Goal: Task Accomplishment & Management: Manage account settings

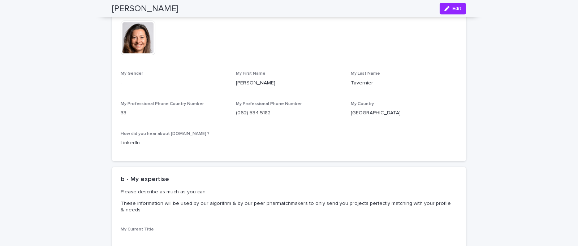
scroll to position [245, 0]
click at [125, 80] on p "-" at bounding box center [174, 83] width 106 height 8
click at [136, 74] on span "My Gender" at bounding box center [132, 73] width 22 height 4
click at [452, 10] on div "button" at bounding box center [448, 8] width 8 height 5
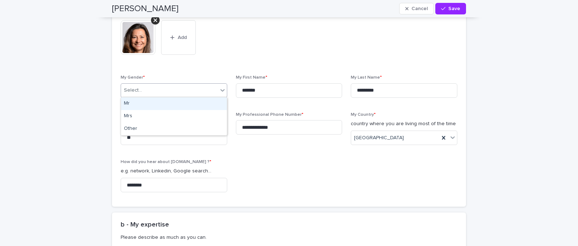
click at [223, 88] on icon at bounding box center [222, 90] width 7 height 7
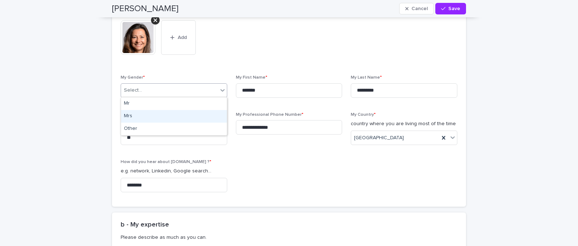
click at [190, 116] on div "Mrs" at bounding box center [174, 116] width 106 height 13
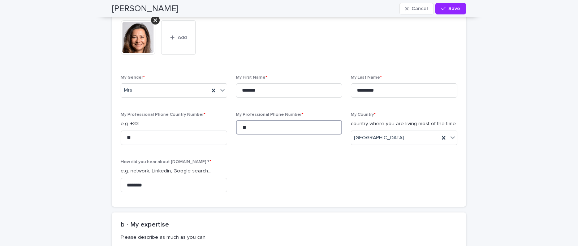
type input "*"
type input "*********"
click at [275, 160] on div "My Picture * This file cannot be opened Download File Add My Gender * Mrs My Fi…" at bounding box center [289, 105] width 336 height 186
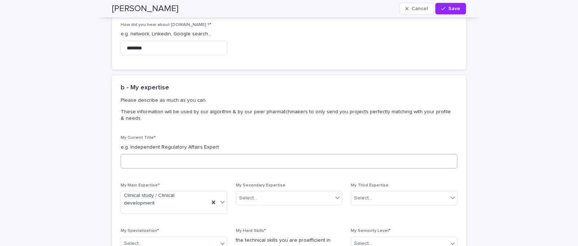
scroll to position [378, 0]
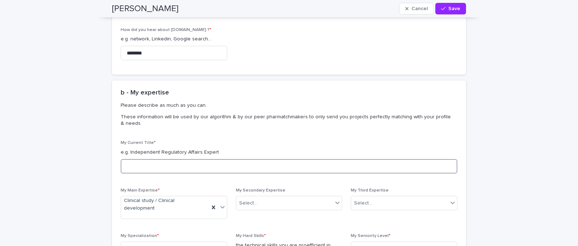
click at [171, 165] on input at bounding box center [289, 166] width 336 height 14
type input "**********"
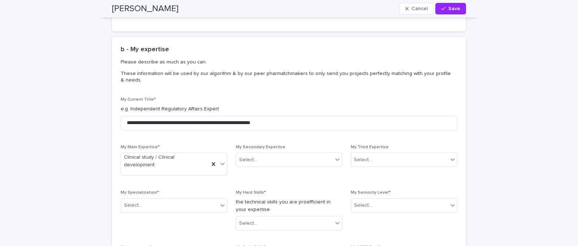
scroll to position [422, 0]
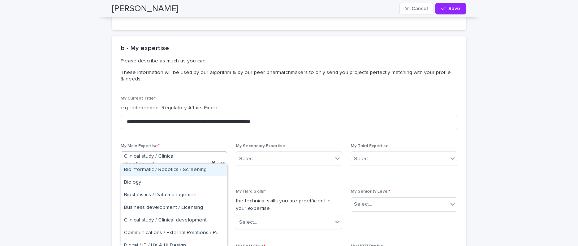
click at [222, 159] on icon at bounding box center [222, 162] width 7 height 7
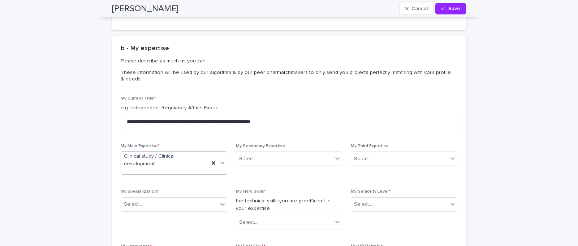
click at [222, 159] on icon at bounding box center [222, 162] width 7 height 7
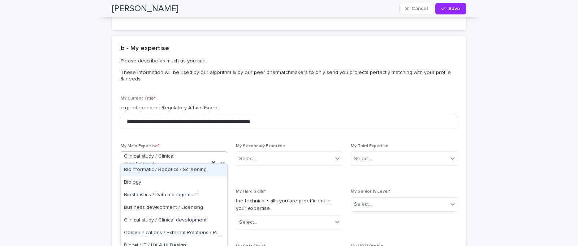
click at [222, 159] on icon at bounding box center [222, 162] width 7 height 7
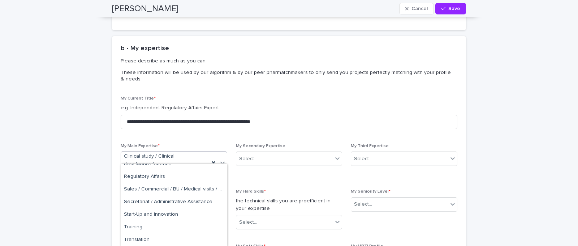
scroll to position [397, 0]
click at [244, 157] on div "Select..." at bounding box center [248, 159] width 18 height 8
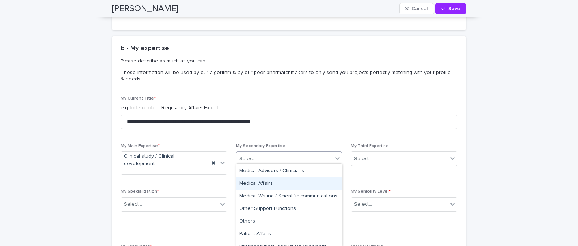
click at [271, 183] on div "Market Research / Insights Marketing Medical Advisors / Clinicians Medical Affa…" at bounding box center [289, 205] width 106 height 83
click at [258, 181] on div "Medical Affairs" at bounding box center [289, 182] width 106 height 13
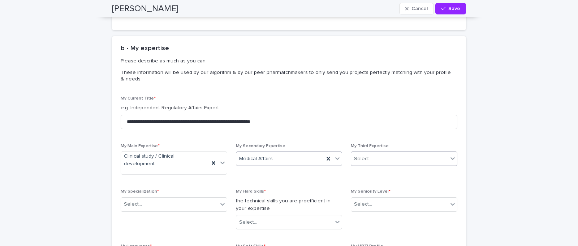
click at [450, 156] on icon at bounding box center [452, 158] width 7 height 7
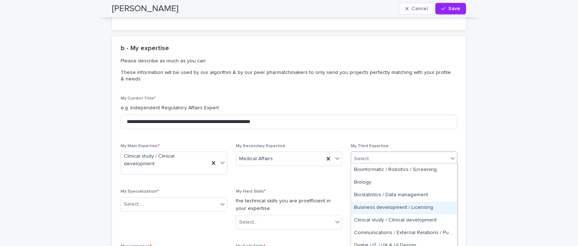
drag, startPoint x: 423, startPoint y: 208, endPoint x: 414, endPoint y: 208, distance: 8.3
click at [423, 208] on div "Business development / Licensing" at bounding box center [404, 208] width 106 height 13
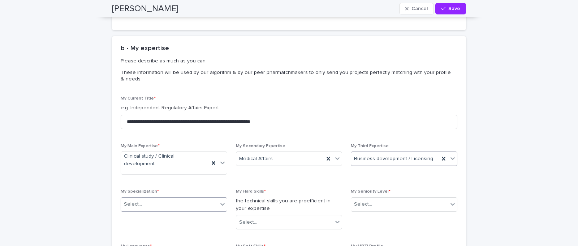
click at [223, 201] on icon at bounding box center [222, 204] width 7 height 7
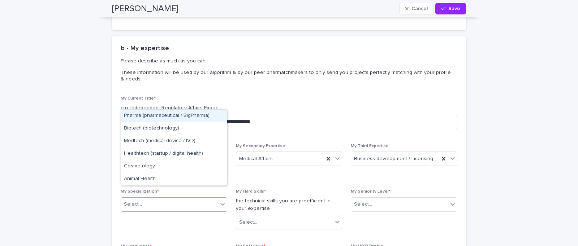
click at [176, 115] on div "Pharma (pharmaceutical / BigPharma)" at bounding box center [174, 116] width 106 height 13
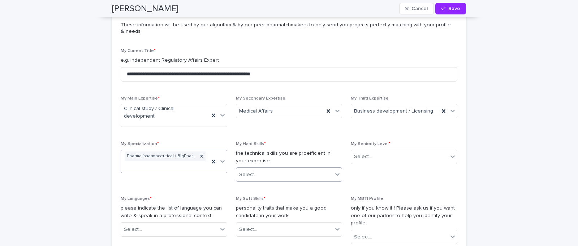
scroll to position [483, 0]
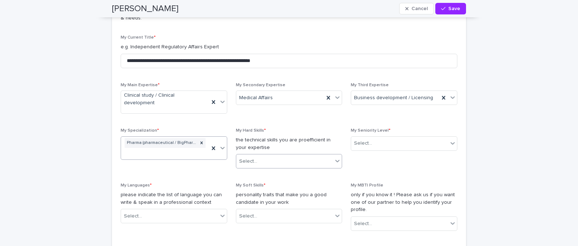
click at [334, 157] on icon at bounding box center [337, 160] width 7 height 7
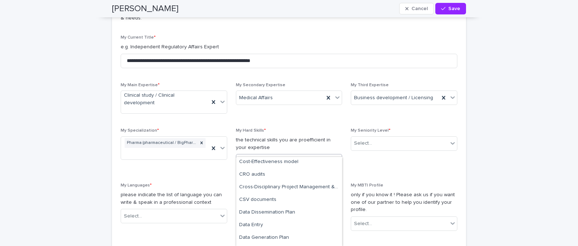
scroll to position [747, 0]
click at [320, 189] on div "Cross-Disciplinary Project Management & Supervision" at bounding box center [289, 187] width 106 height 13
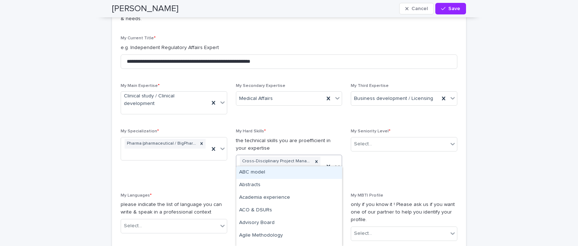
click at [337, 163] on icon at bounding box center [337, 166] width 7 height 7
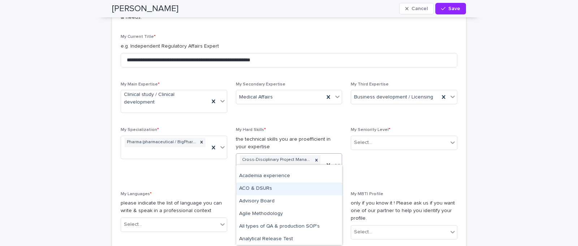
scroll to position [21, 0]
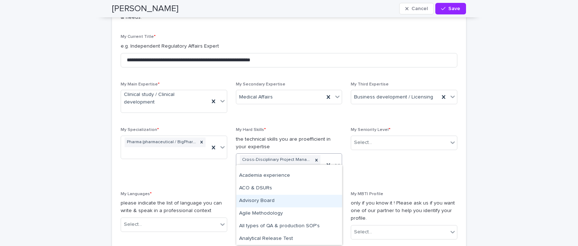
click at [282, 203] on div "Advisory Board" at bounding box center [289, 201] width 106 height 13
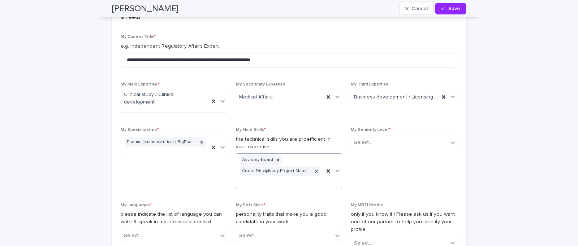
click at [338, 170] on icon at bounding box center [337, 171] width 4 height 3
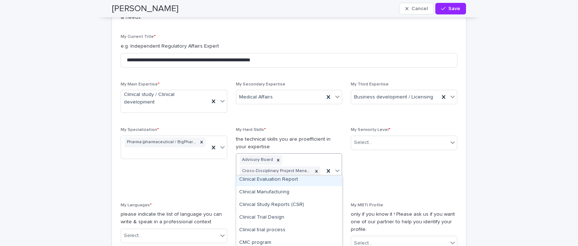
scroll to position [509, 0]
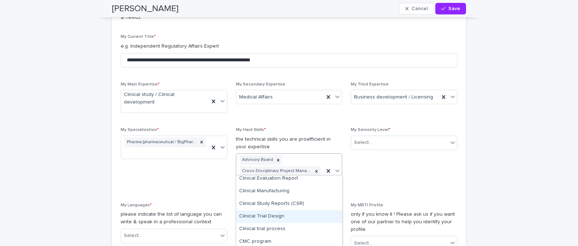
click at [289, 214] on div "Clinical Trial Design" at bounding box center [289, 216] width 106 height 13
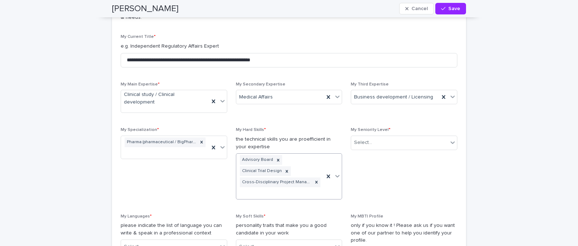
click at [338, 173] on icon at bounding box center [337, 176] width 7 height 7
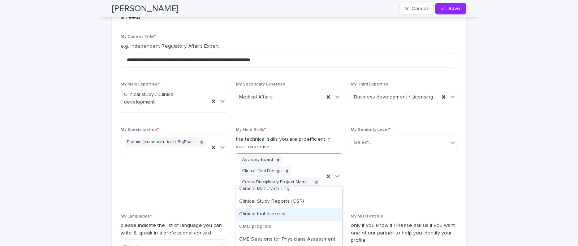
click at [271, 213] on div "Clinical trial process" at bounding box center [289, 214] width 106 height 13
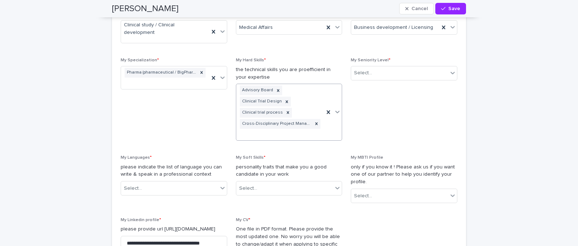
scroll to position [531, 0]
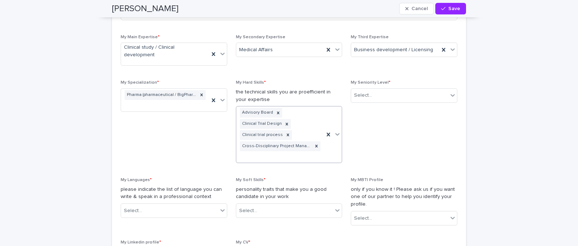
drag, startPoint x: 338, startPoint y: 123, endPoint x: 336, endPoint y: 127, distance: 4.7
click at [338, 133] on icon at bounding box center [337, 134] width 4 height 3
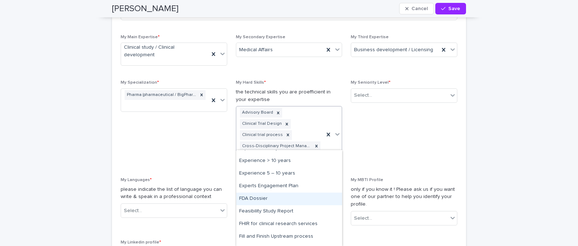
scroll to position [1019, 0]
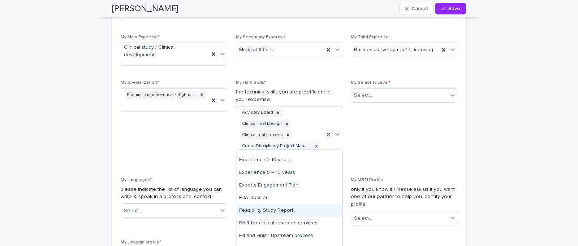
click at [297, 212] on div "Feasibility Study Report" at bounding box center [289, 211] width 106 height 13
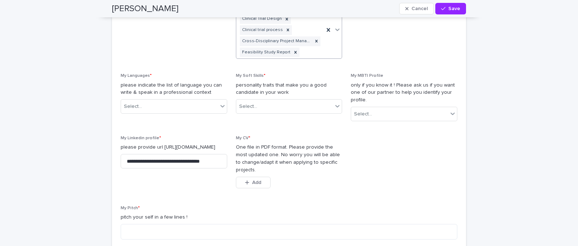
scroll to position [469, 0]
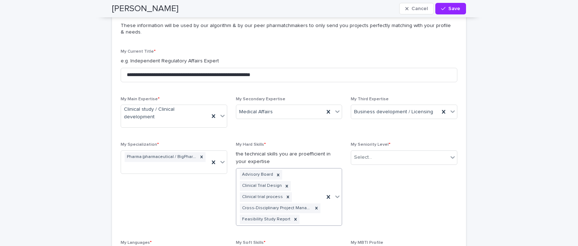
click at [338, 193] on icon at bounding box center [337, 196] width 7 height 7
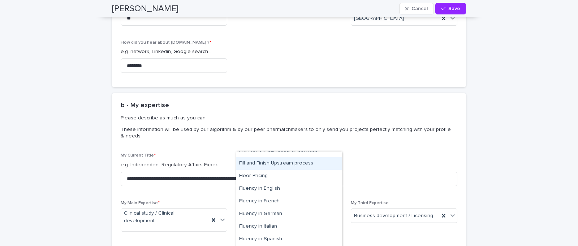
scroll to position [1082, 0]
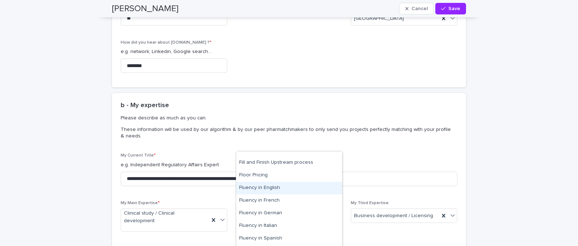
click at [274, 187] on div "Fluency in English" at bounding box center [289, 188] width 106 height 13
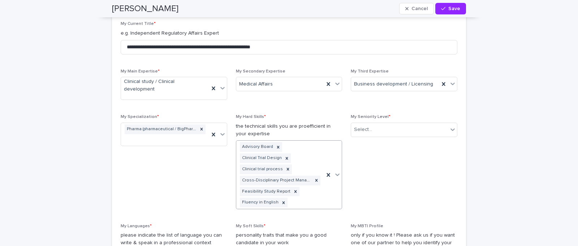
scroll to position [497, 0]
click at [337, 173] on icon at bounding box center [337, 174] width 4 height 3
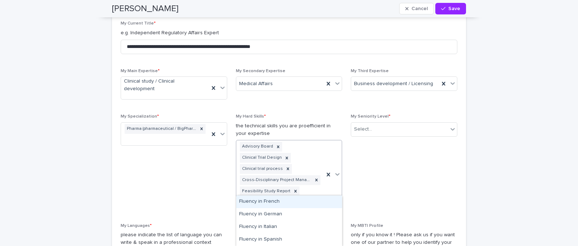
click at [259, 200] on div "Fluency in French" at bounding box center [289, 202] width 106 height 13
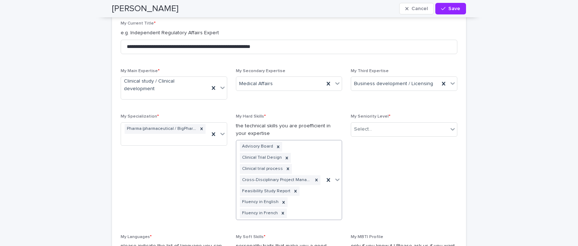
drag, startPoint x: 338, startPoint y: 166, endPoint x: 317, endPoint y: 184, distance: 27.9
click at [338, 176] on icon at bounding box center [337, 179] width 7 height 7
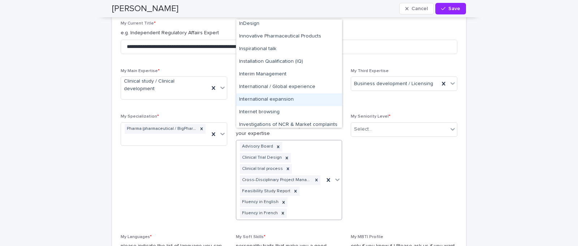
scroll to position [1394, 0]
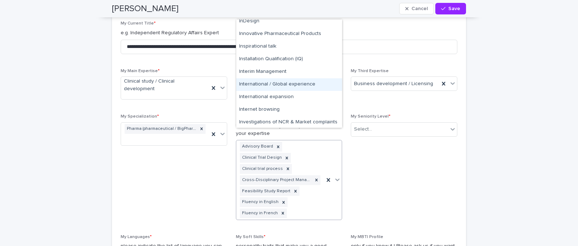
click at [307, 84] on div "International / Global experience" at bounding box center [289, 84] width 106 height 13
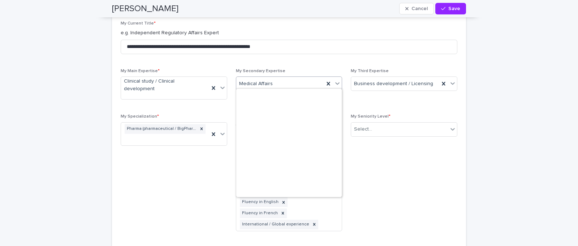
click at [338, 82] on icon at bounding box center [337, 83] width 4 height 3
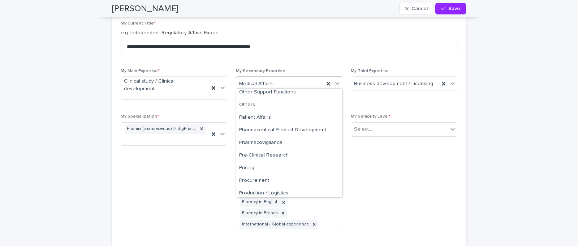
scroll to position [269, 0]
click at [391, 157] on span "My Seniority Level * Select..." at bounding box center [404, 175] width 106 height 123
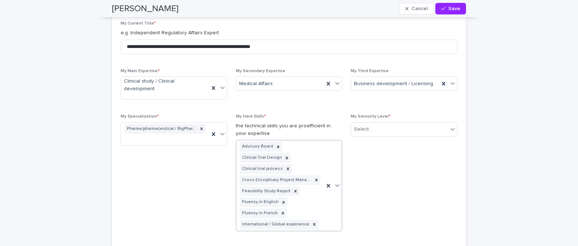
click at [336, 182] on icon at bounding box center [337, 185] width 7 height 7
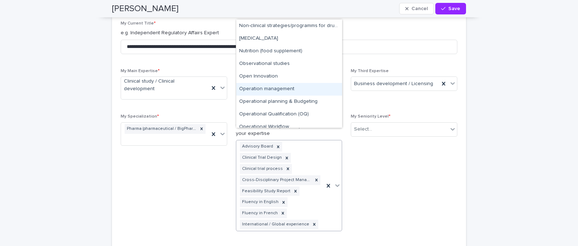
scroll to position [2035, 0]
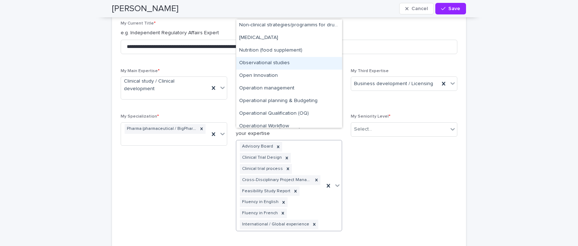
click at [270, 64] on div "Non-clinical program Non-clinical safety Non-clinical strategies/programms for …" at bounding box center [289, 73] width 106 height 108
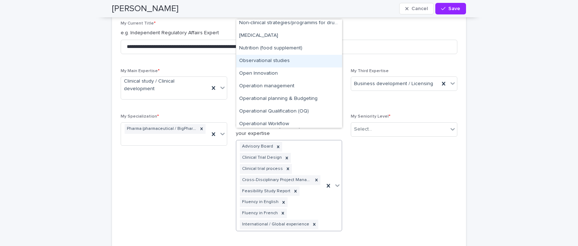
click at [271, 60] on div "Observational studies" at bounding box center [289, 61] width 106 height 13
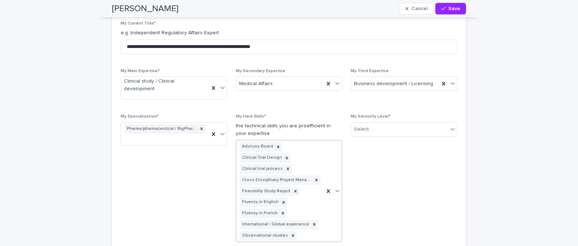
click at [338, 190] on icon at bounding box center [337, 191] width 4 height 3
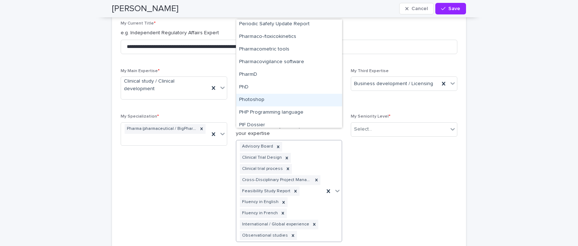
scroll to position [2240, 0]
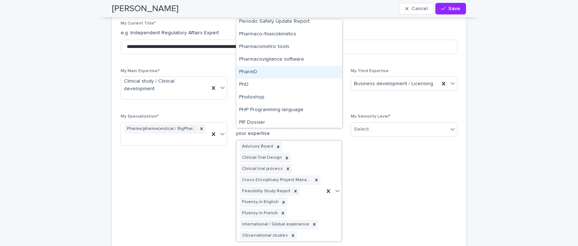
drag, startPoint x: 247, startPoint y: 65, endPoint x: 247, endPoint y: 69, distance: 4.7
click at [247, 69] on div "PharmD" at bounding box center [289, 72] width 106 height 13
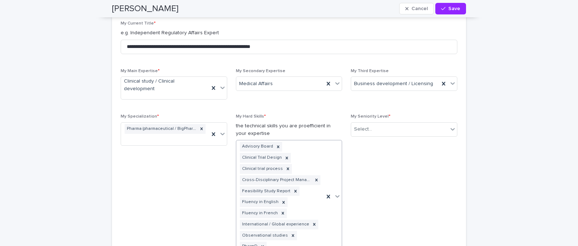
drag, startPoint x: 338, startPoint y: 182, endPoint x: 319, endPoint y: 181, distance: 18.8
click at [338, 193] on icon at bounding box center [337, 196] width 7 height 7
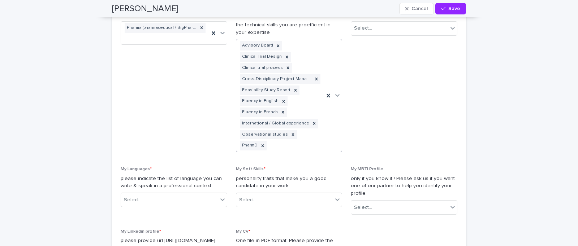
scroll to position [598, 0]
drag, startPoint x: 338, startPoint y: 81, endPoint x: 332, endPoint y: 94, distance: 13.9
click at [338, 92] on icon at bounding box center [337, 95] width 7 height 7
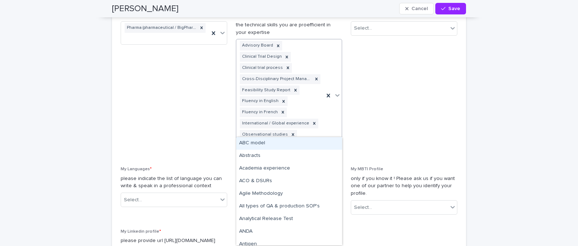
click at [337, 92] on icon at bounding box center [337, 95] width 7 height 7
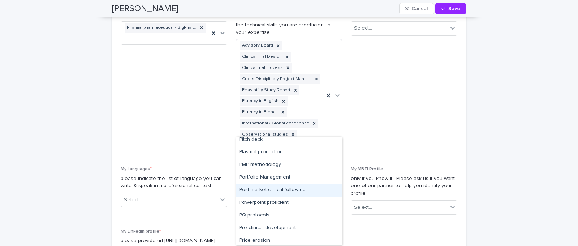
scroll to position [2340, 0]
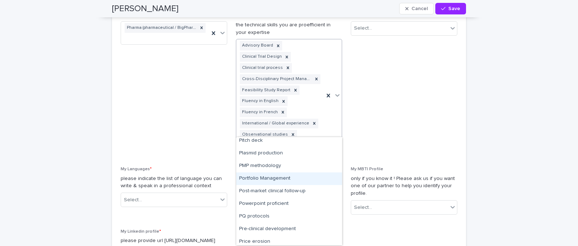
click at [270, 179] on div "Portfolio Management" at bounding box center [289, 179] width 106 height 13
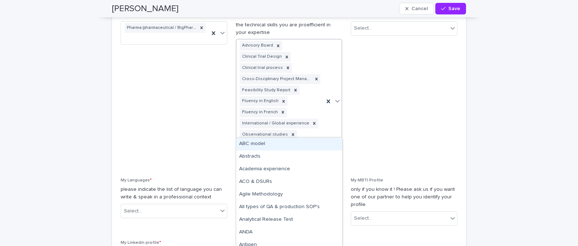
click at [335, 97] on icon at bounding box center [337, 100] width 7 height 7
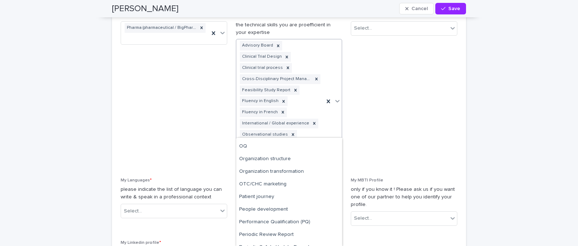
scroll to position [2132, 0]
click at [263, 198] on div "Patient journey" at bounding box center [289, 198] width 106 height 13
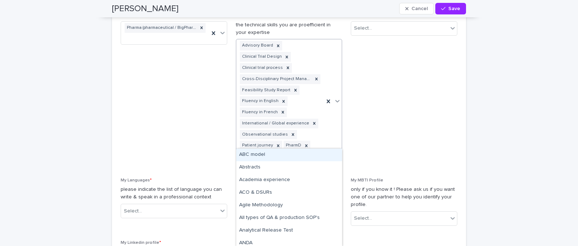
drag, startPoint x: 336, startPoint y: 86, endPoint x: 309, endPoint y: 125, distance: 47.7
click at [336, 97] on icon at bounding box center [337, 100] width 7 height 7
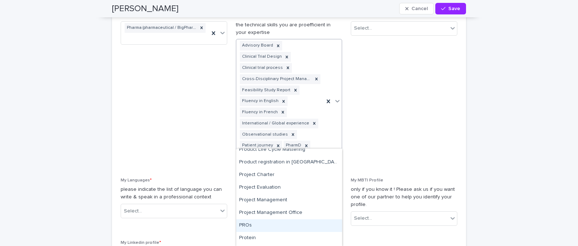
scroll to position [2481, 0]
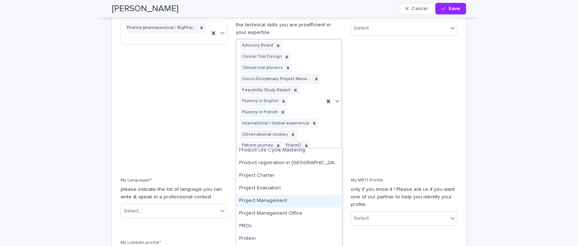
click at [273, 199] on div "Project Management" at bounding box center [289, 201] width 106 height 13
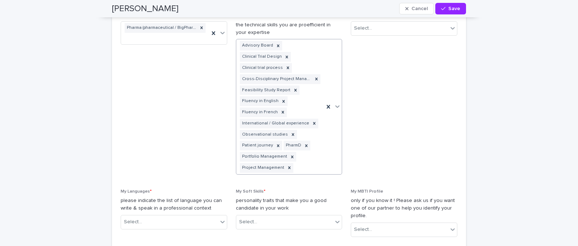
click at [338, 103] on icon at bounding box center [337, 106] width 7 height 7
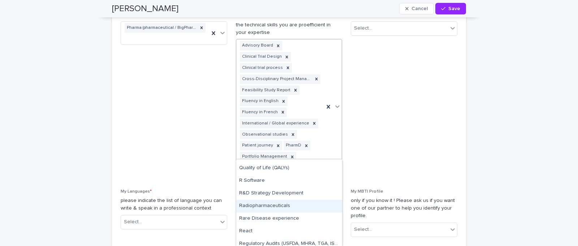
scroll to position [2741, 0]
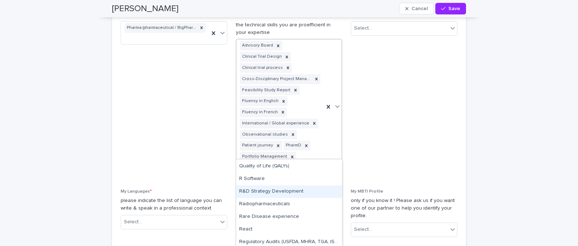
click at [292, 194] on div "R&D Strategy Development" at bounding box center [289, 192] width 106 height 13
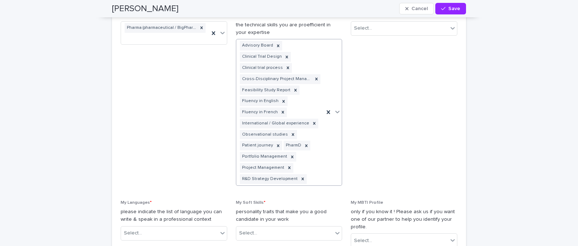
drag, startPoint x: 338, startPoint y: 98, endPoint x: 324, endPoint y: 118, distance: 24.2
click at [338, 108] on icon at bounding box center [337, 111] width 7 height 7
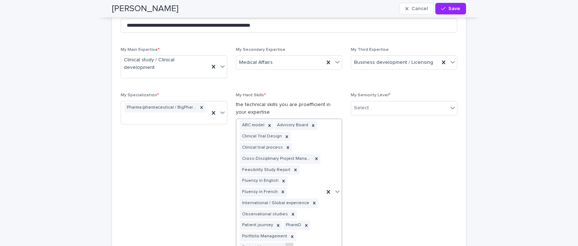
scroll to position [515, 0]
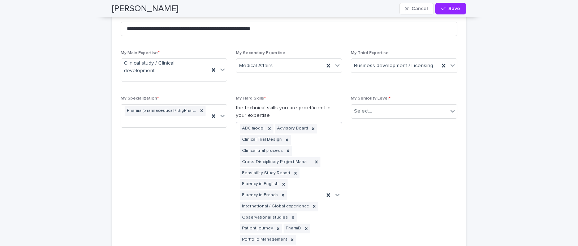
drag, startPoint x: 338, startPoint y: 181, endPoint x: 326, endPoint y: 191, distance: 15.9
click at [338, 191] on icon at bounding box center [337, 194] width 7 height 7
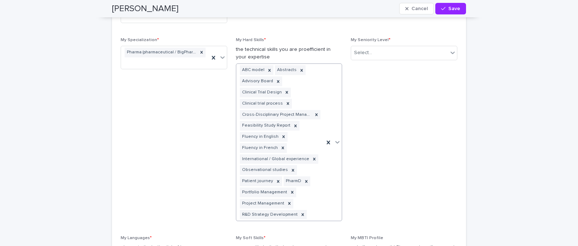
scroll to position [629, 0]
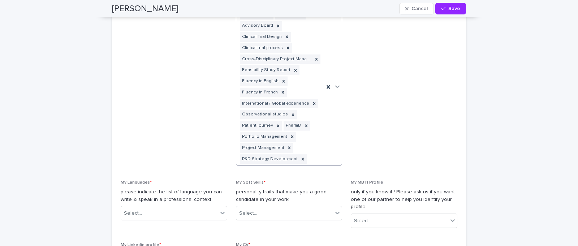
drag, startPoint x: 336, startPoint y: 71, endPoint x: 333, endPoint y: 75, distance: 4.3
click at [335, 83] on icon at bounding box center [337, 86] width 7 height 7
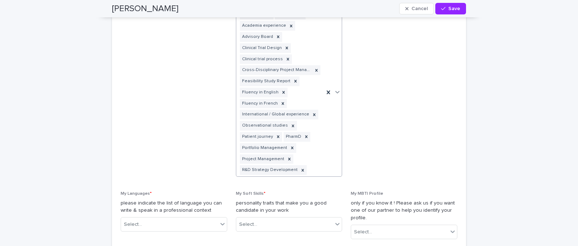
click at [336, 91] on icon at bounding box center [337, 92] width 4 height 3
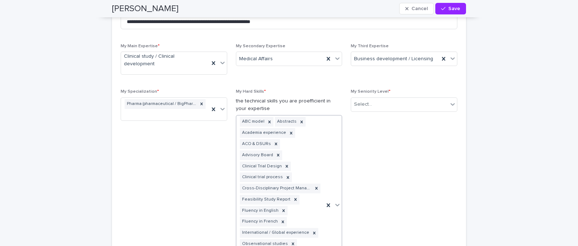
scroll to position [521, 0]
click at [452, 101] on icon at bounding box center [452, 104] width 7 height 7
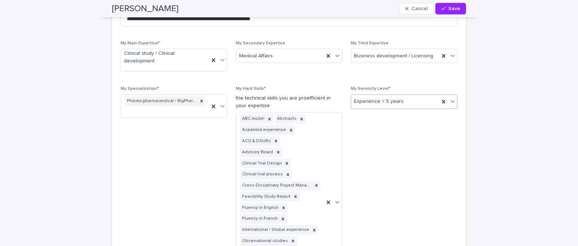
scroll to position [525, 0]
click at [455, 98] on icon at bounding box center [452, 101] width 7 height 7
click at [448, 95] on div at bounding box center [452, 101] width 9 height 13
click at [450, 98] on icon at bounding box center [452, 101] width 7 height 7
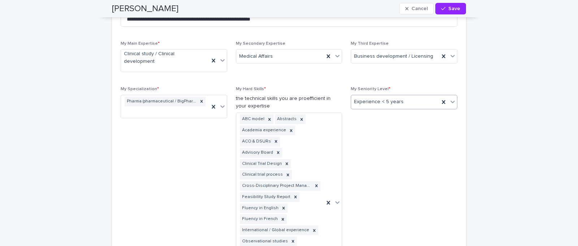
scroll to position [524, 0]
click at [450, 99] on icon at bounding box center [452, 102] width 7 height 7
click at [428, 97] on div "Experience < 5 years" at bounding box center [395, 103] width 88 height 12
click at [402, 97] on div "Experience < 5 years" at bounding box center [395, 103] width 88 height 12
click at [392, 99] on span "Experience < 5 years" at bounding box center [378, 103] width 49 height 8
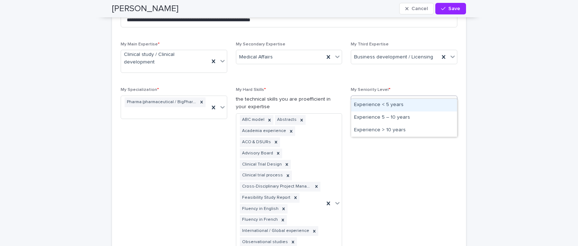
click at [392, 99] on span "Experience < 5 years" at bounding box center [378, 103] width 49 height 8
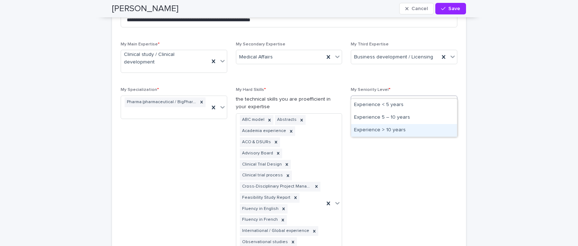
click at [372, 129] on div "Experience > 10 years" at bounding box center [404, 130] width 106 height 13
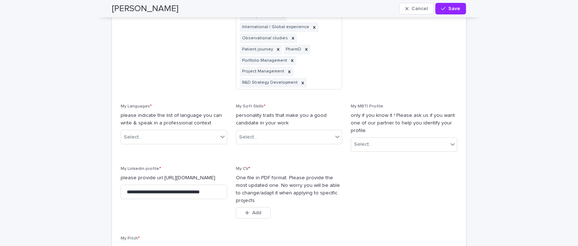
scroll to position [730, 0]
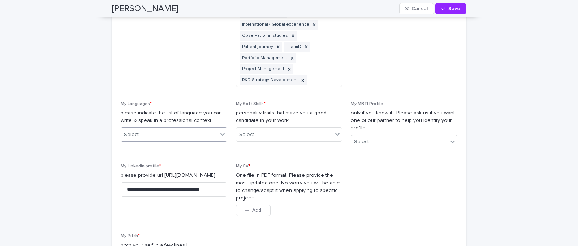
click at [218, 128] on div at bounding box center [222, 134] width 9 height 13
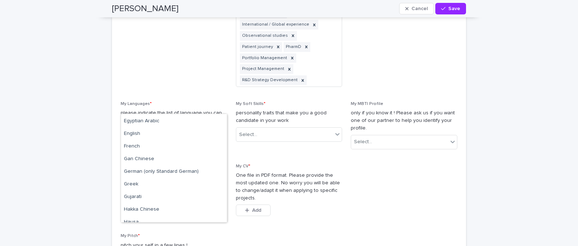
scroll to position [177, 0]
click at [147, 132] on div "English" at bounding box center [174, 133] width 106 height 13
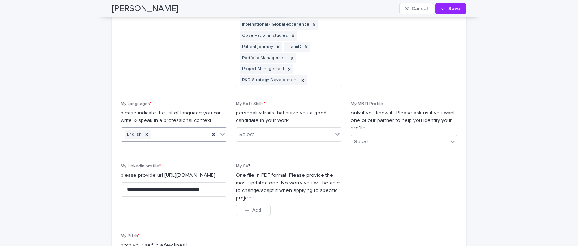
click at [222, 133] on icon at bounding box center [222, 134] width 4 height 3
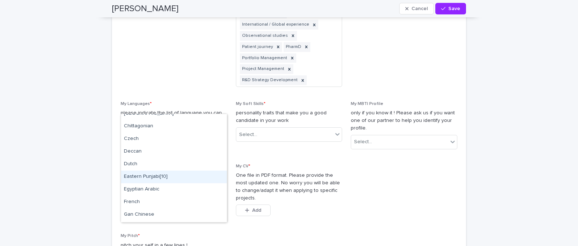
scroll to position [109, 0]
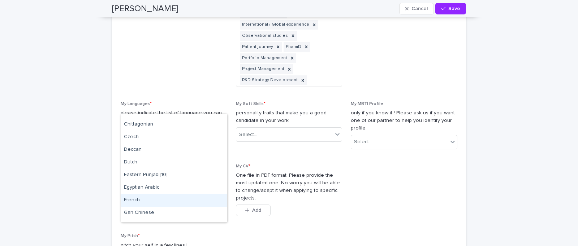
click at [140, 199] on div "French" at bounding box center [174, 200] width 106 height 13
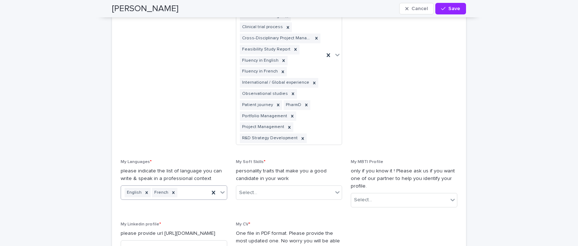
scroll to position [672, 0]
click at [338, 192] on icon at bounding box center [337, 193] width 4 height 3
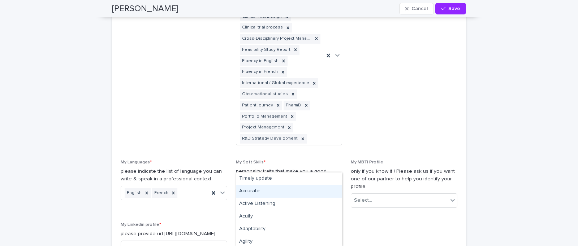
click at [283, 193] on div "Accurate" at bounding box center [289, 191] width 106 height 13
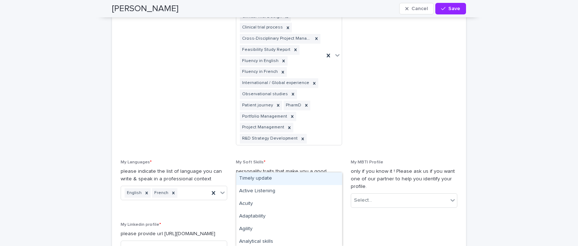
drag, startPoint x: 338, startPoint y: 161, endPoint x: 336, endPoint y: 166, distance: 5.7
click at [338, 189] on icon at bounding box center [337, 192] width 7 height 7
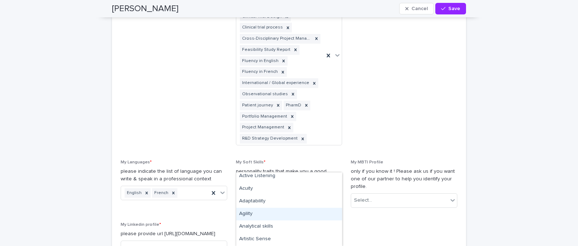
scroll to position [16, 0]
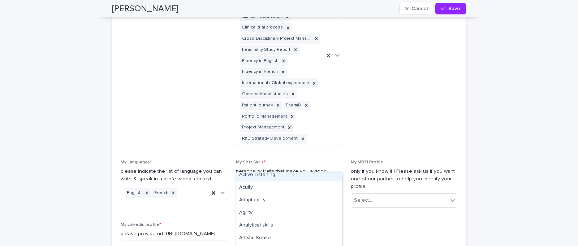
click at [274, 175] on div "Active Listening" at bounding box center [289, 175] width 106 height 13
drag, startPoint x: 337, startPoint y: 165, endPoint x: 329, endPoint y: 170, distance: 9.7
click at [337, 192] on icon at bounding box center [337, 193] width 4 height 3
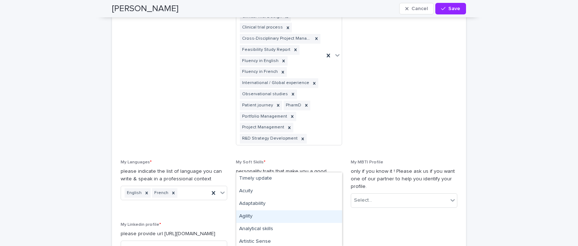
click at [290, 213] on div "Agility" at bounding box center [289, 216] width 106 height 13
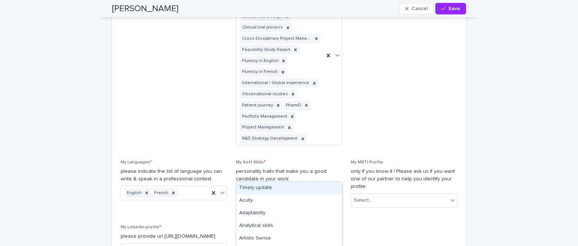
drag, startPoint x: 335, startPoint y: 170, endPoint x: 327, endPoint y: 186, distance: 18.6
click at [335, 194] on icon at bounding box center [337, 197] width 7 height 7
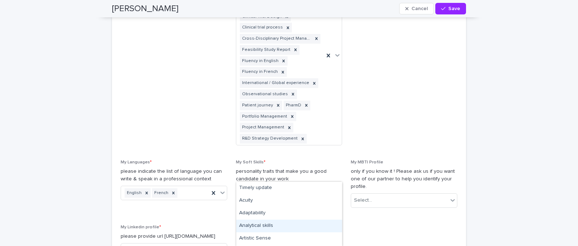
click at [282, 225] on div "Analytical skills" at bounding box center [289, 226] width 106 height 13
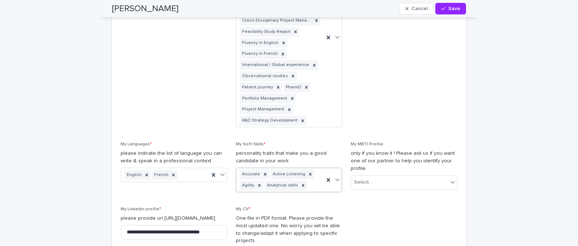
scroll to position [690, 0]
click at [339, 176] on icon at bounding box center [337, 179] width 7 height 7
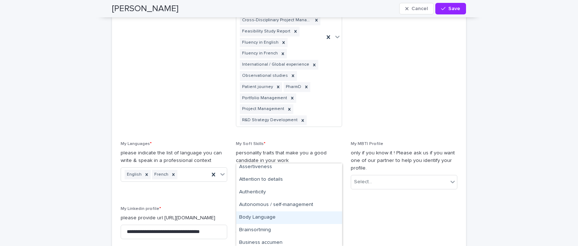
scroll to position [57, 0]
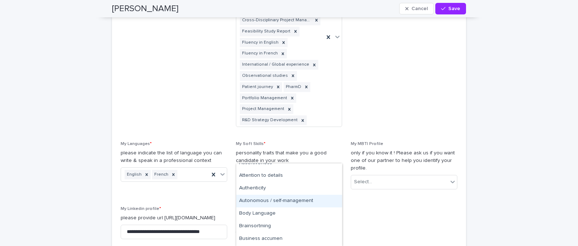
click at [291, 201] on div "Autonomous / self-management" at bounding box center [289, 201] width 106 height 13
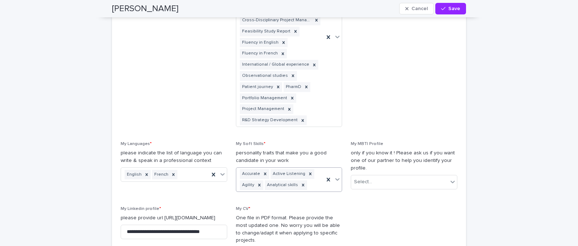
scroll to position [691, 0]
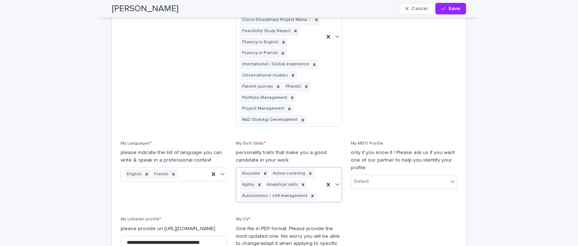
drag, startPoint x: 337, startPoint y: 156, endPoint x: 330, endPoint y: 169, distance: 14.4
click at [337, 181] on icon at bounding box center [337, 184] width 7 height 7
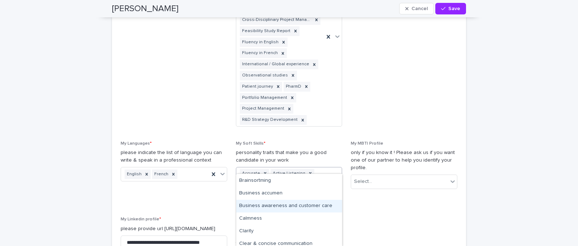
scroll to position [101, 0]
click at [275, 208] on div "Business awareness and customer care" at bounding box center [289, 206] width 106 height 13
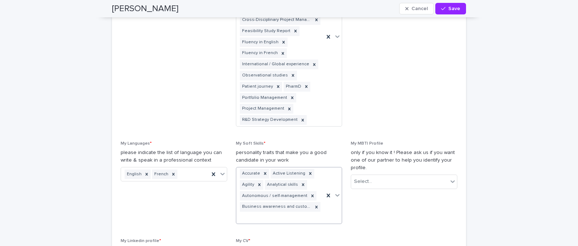
drag, startPoint x: 338, startPoint y: 165, endPoint x: 332, endPoint y: 169, distance: 6.6
click at [338, 192] on icon at bounding box center [337, 195] width 7 height 7
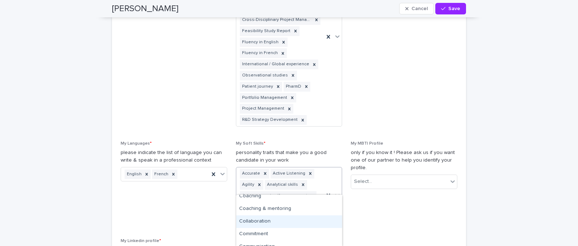
scroll to position [172, 0]
click at [277, 218] on div "Collaboration" at bounding box center [289, 218] width 106 height 13
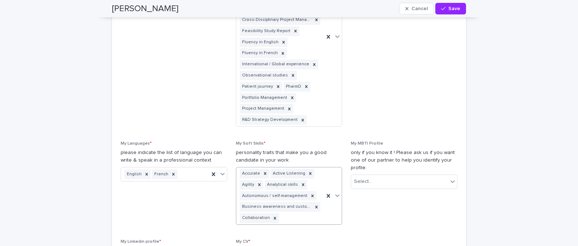
click at [339, 192] on icon at bounding box center [337, 195] width 7 height 7
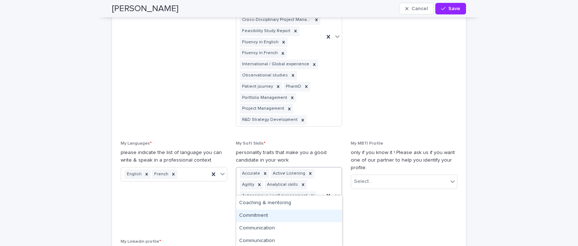
click at [264, 218] on div "Commitment" at bounding box center [289, 216] width 106 height 13
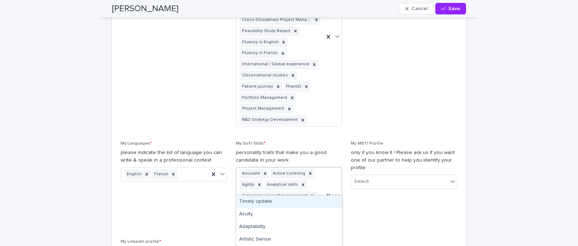
drag, startPoint x: 338, startPoint y: 167, endPoint x: 330, endPoint y: 174, distance: 10.7
click at [338, 192] on icon at bounding box center [337, 195] width 7 height 7
click at [267, 201] on div "Communication" at bounding box center [289, 200] width 106 height 13
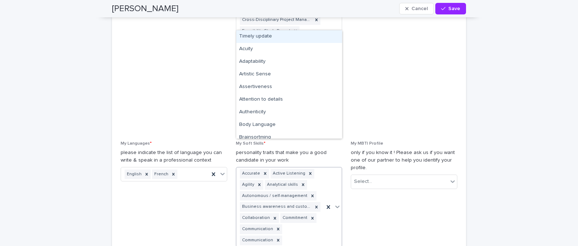
drag, startPoint x: 339, startPoint y: 177, endPoint x: 296, endPoint y: 202, distance: 49.8
click at [337, 203] on icon at bounding box center [337, 206] width 7 height 7
drag, startPoint x: 336, startPoint y: 177, endPoint x: 332, endPoint y: 180, distance: 5.4
click at [336, 203] on icon at bounding box center [337, 206] width 7 height 7
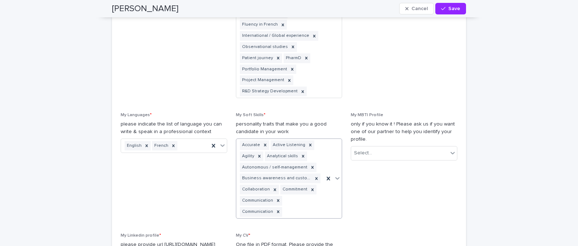
scroll to position [720, 0]
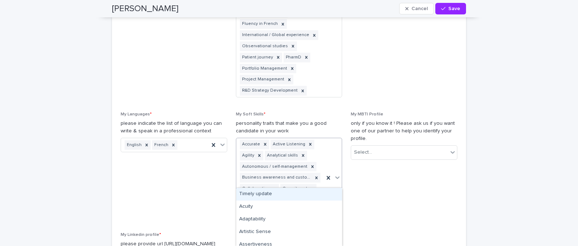
click at [336, 174] on icon at bounding box center [337, 177] width 7 height 7
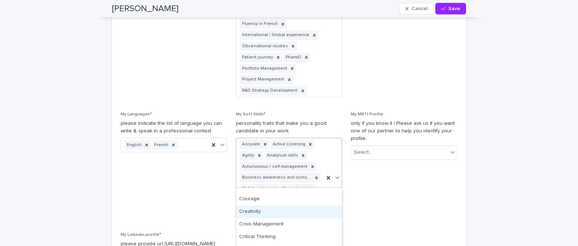
scroll to position [239, 0]
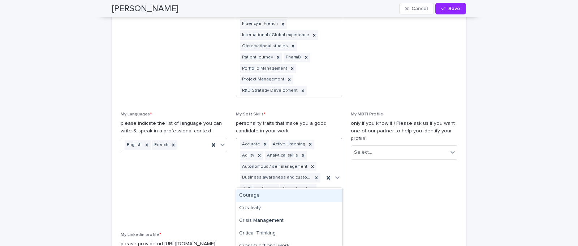
click at [258, 197] on div "Courage" at bounding box center [289, 196] width 106 height 13
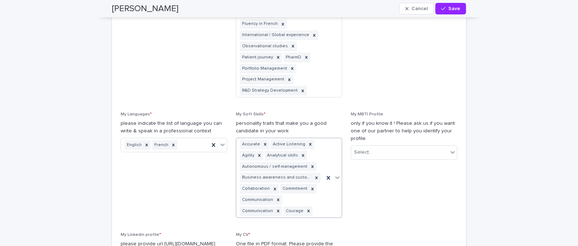
click at [339, 177] on icon at bounding box center [337, 178] width 4 height 3
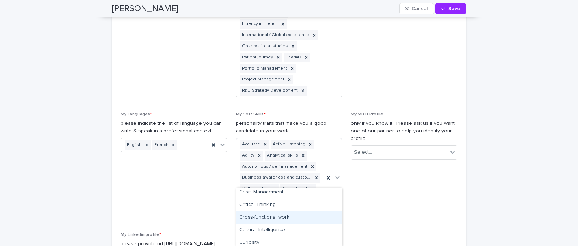
scroll to position [253, 0]
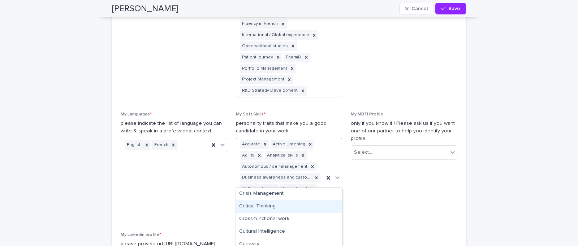
click at [270, 207] on div "Critical Thinking" at bounding box center [289, 206] width 106 height 13
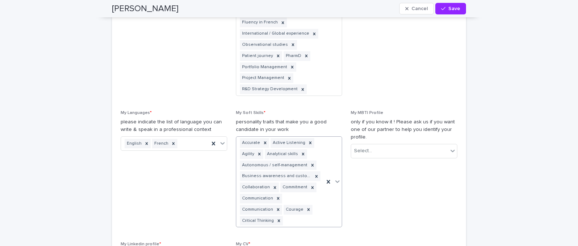
scroll to position [722, 0]
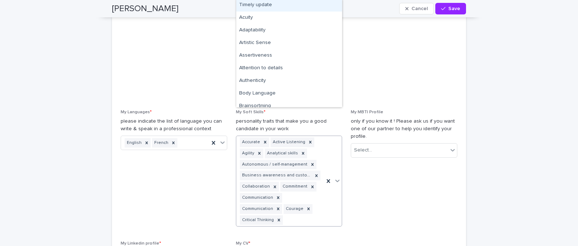
drag, startPoint x: 338, startPoint y: 151, endPoint x: 333, endPoint y: 171, distance: 21.1
click at [338, 177] on icon at bounding box center [337, 180] width 7 height 7
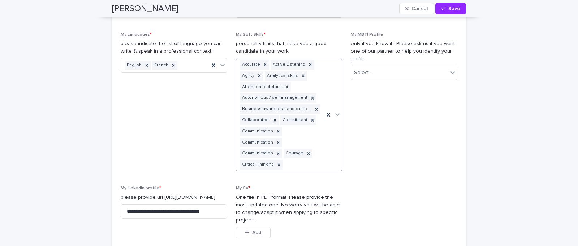
scroll to position [801, 0]
click at [336, 112] on icon at bounding box center [337, 113] width 4 height 3
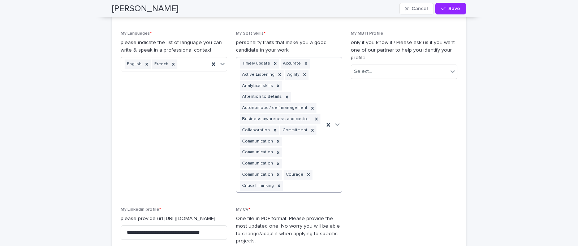
click at [336, 121] on icon at bounding box center [337, 124] width 7 height 7
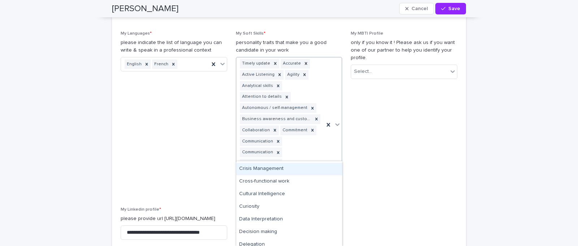
scroll to position [227, 0]
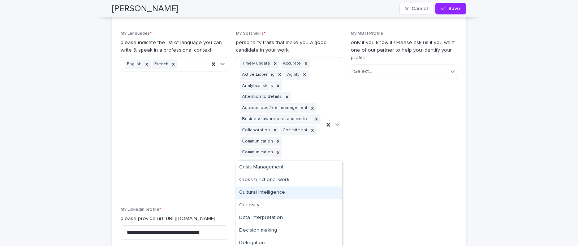
click at [275, 195] on div "Cultural Intelligence" at bounding box center [289, 193] width 106 height 13
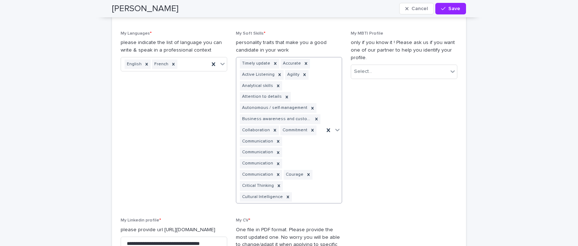
drag, startPoint x: 336, startPoint y: 99, endPoint x: 316, endPoint y: 126, distance: 33.7
click at [336, 126] on icon at bounding box center [337, 129] width 7 height 7
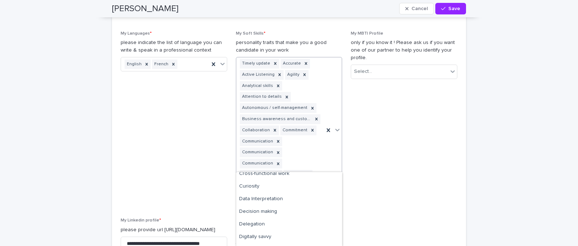
scroll to position [249, 0]
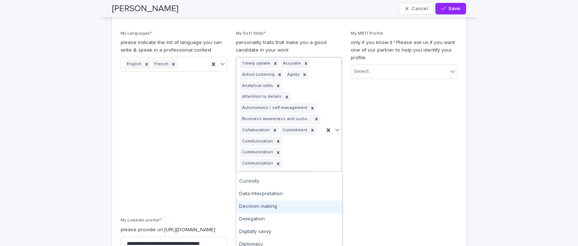
click at [271, 205] on div "Decision making" at bounding box center [289, 207] width 106 height 13
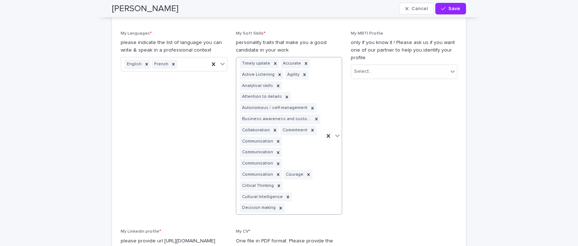
click at [338, 132] on icon at bounding box center [337, 135] width 7 height 7
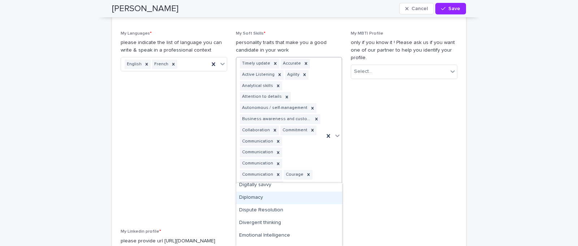
scroll to position [295, 0]
click at [254, 198] on div "Diplomacy" at bounding box center [289, 197] width 106 height 13
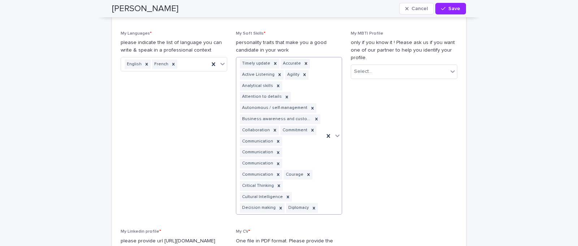
click at [336, 132] on icon at bounding box center [337, 135] width 7 height 7
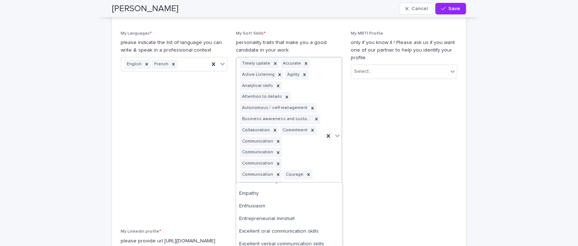
scroll to position [349, 0]
click at [260, 207] on div "Enthusiasm" at bounding box center [289, 206] width 106 height 13
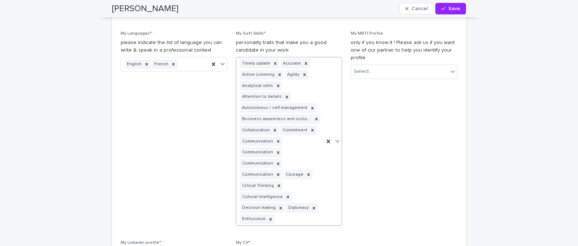
drag, startPoint x: 339, startPoint y: 111, endPoint x: 338, endPoint y: 116, distance: 5.4
click at [339, 138] on icon at bounding box center [337, 141] width 7 height 7
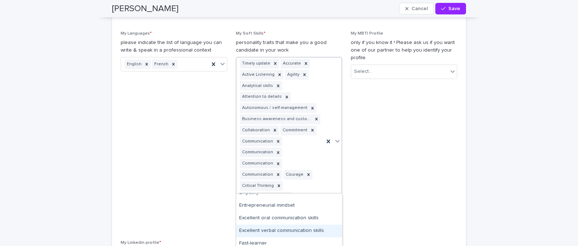
scroll to position [361, 0]
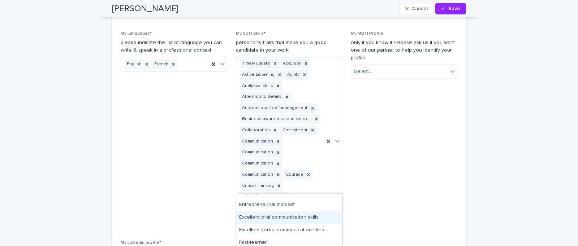
click at [273, 218] on div "Excellent oral communication skills" at bounding box center [289, 218] width 106 height 13
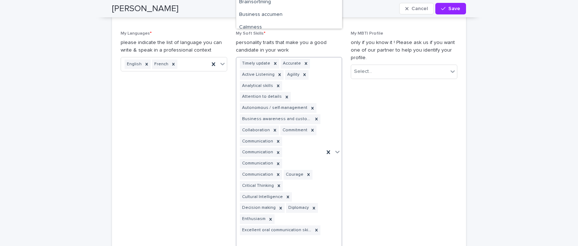
drag, startPoint x: 339, startPoint y: 117, endPoint x: 315, endPoint y: 151, distance: 41.8
click at [339, 148] on icon at bounding box center [337, 151] width 7 height 7
click at [338, 148] on icon at bounding box center [337, 151] width 7 height 7
click at [336, 151] on icon at bounding box center [337, 152] width 4 height 3
click at [337, 148] on icon at bounding box center [337, 151] width 7 height 7
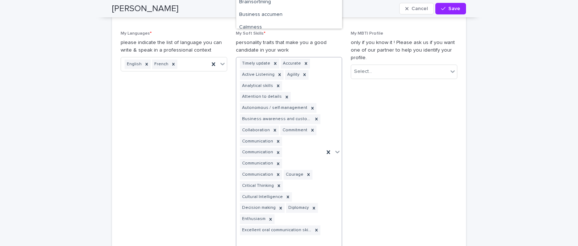
click at [337, 148] on icon at bounding box center [337, 151] width 7 height 7
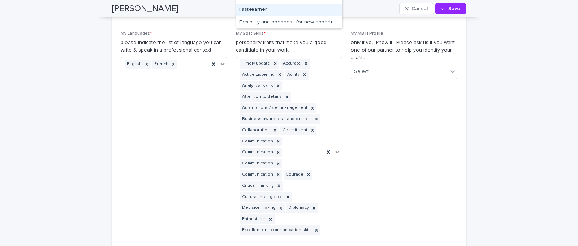
scroll to position [312, 0]
click at [266, 6] on div "Fast-learner" at bounding box center [289, 6] width 106 height 13
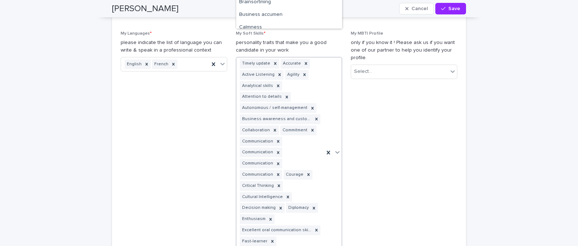
click at [337, 149] on icon at bounding box center [337, 152] width 7 height 7
click at [262, 7] on div "Initiative" at bounding box center [289, 6] width 106 height 13
click at [337, 149] on icon at bounding box center [337, 152] width 7 height 7
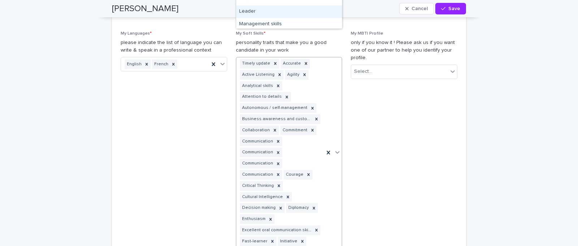
scroll to position [509, 0]
click at [284, 13] on div "Leader" at bounding box center [289, 11] width 106 height 13
click at [337, 154] on icon at bounding box center [337, 157] width 7 height 7
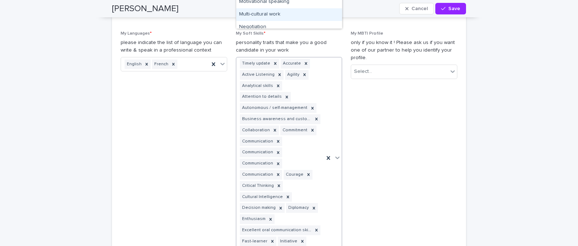
scroll to position [555, 0]
click at [273, 15] on div "Multi-cultural work" at bounding box center [289, 15] width 106 height 13
click at [337, 154] on icon at bounding box center [337, 157] width 7 height 7
click at [279, 12] on div "Optimism" at bounding box center [289, 9] width 106 height 13
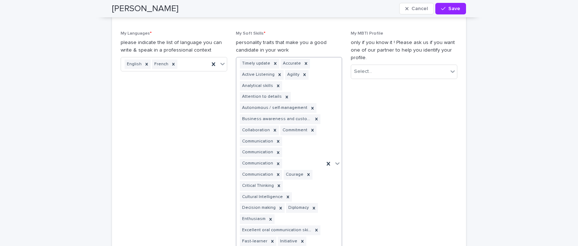
click at [337, 160] on icon at bounding box center [337, 163] width 7 height 7
drag, startPoint x: 267, startPoint y: 10, endPoint x: 265, endPoint y: 7, distance: 3.9
click at [265, 6] on div "Prioritizing" at bounding box center [289, 3] width 106 height 13
click at [337, 160] on icon at bounding box center [337, 163] width 7 height 7
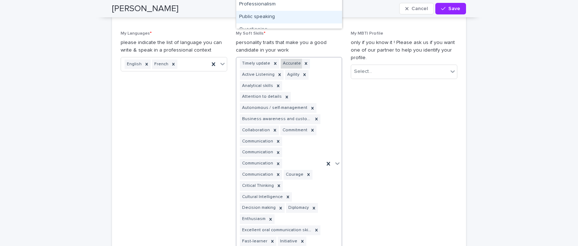
scroll to position [742, 0]
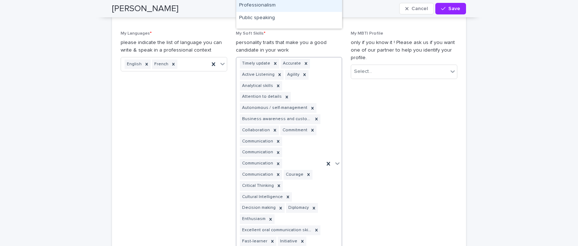
click at [267, 7] on div "Professionalism" at bounding box center [289, 5] width 106 height 13
click at [337, 165] on icon at bounding box center [337, 168] width 7 height 7
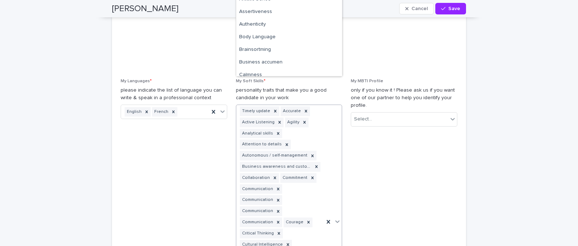
scroll to position [752, 0]
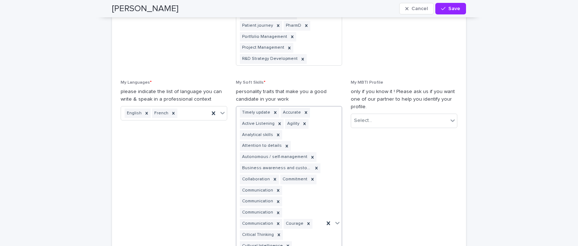
click at [338, 219] on icon at bounding box center [337, 222] width 7 height 7
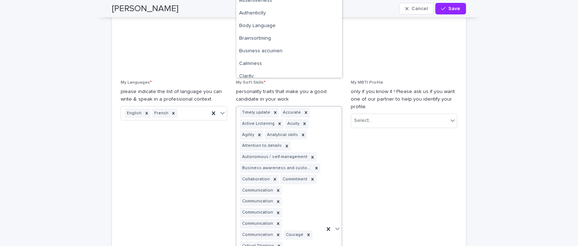
click at [336, 228] on icon at bounding box center [337, 229] width 4 height 3
click at [278, 199] on icon at bounding box center [277, 201] width 5 height 5
click at [276, 199] on icon at bounding box center [277, 201] width 5 height 5
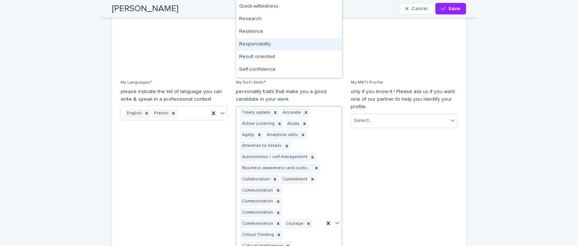
scroll to position [831, 0]
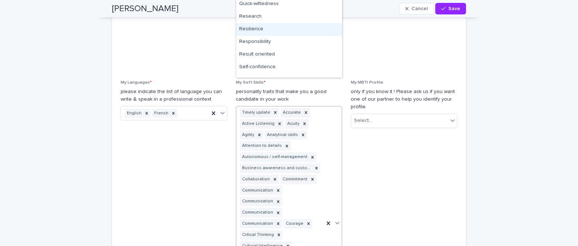
click at [261, 29] on div "Resilience" at bounding box center [289, 29] width 106 height 13
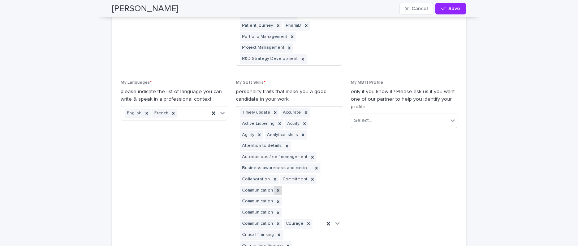
click at [278, 188] on icon at bounding box center [277, 190] width 5 height 5
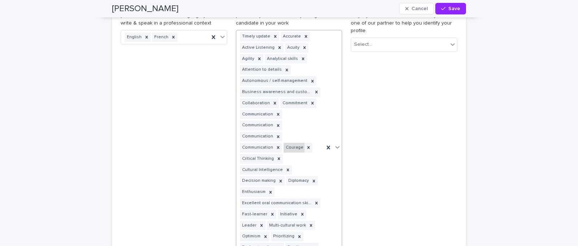
scroll to position [829, 0]
click at [277, 112] on icon at bounding box center [278, 113] width 3 height 3
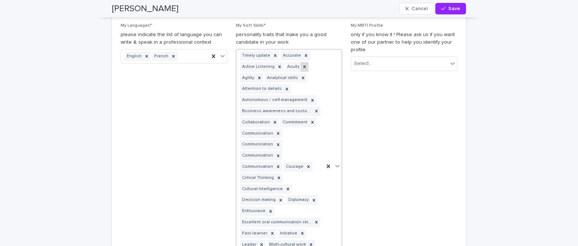
scroll to position [819, 0]
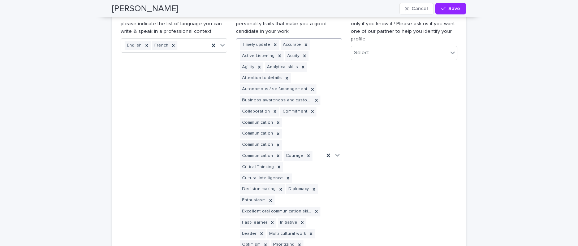
click at [336, 155] on icon at bounding box center [337, 156] width 4 height 3
click at [337, 152] on icon at bounding box center [337, 155] width 7 height 7
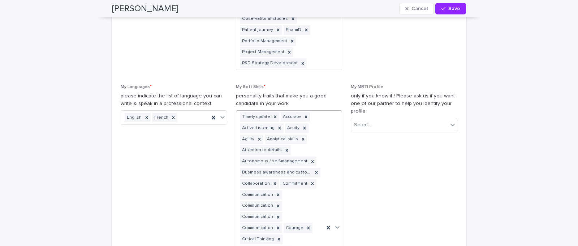
scroll to position [747, 0]
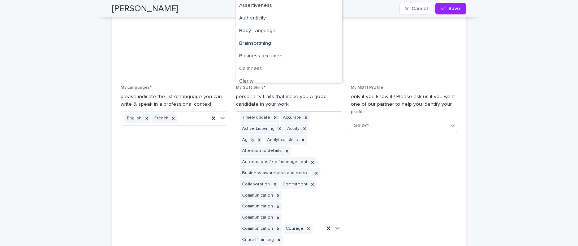
click at [336, 225] on icon at bounding box center [337, 228] width 7 height 7
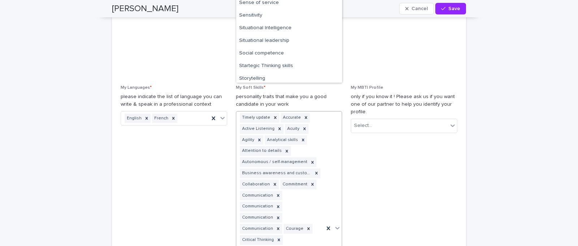
scroll to position [962, 0]
click at [283, 67] on div "Startegic Thinking skills" at bounding box center [289, 67] width 106 height 13
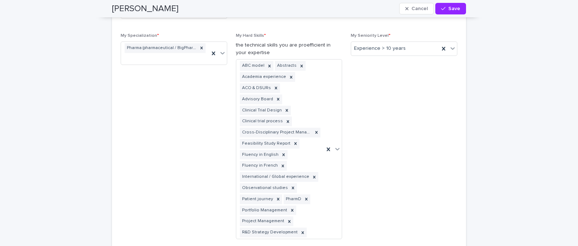
scroll to position [577, 0]
click at [336, 146] on icon at bounding box center [337, 149] width 7 height 7
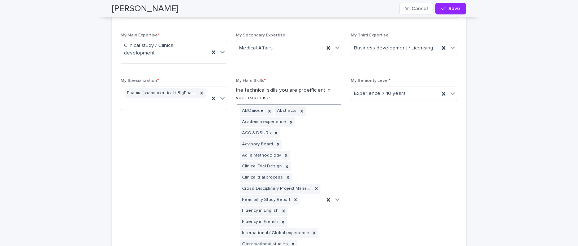
scroll to position [530, 0]
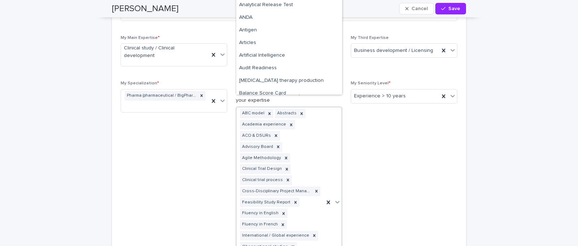
click at [336, 199] on icon at bounding box center [337, 202] width 7 height 7
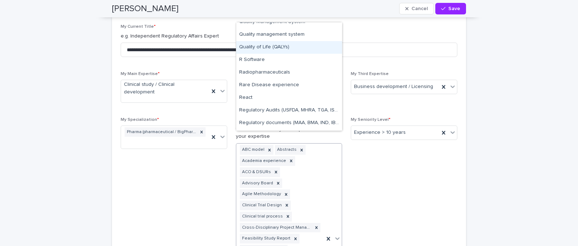
scroll to position [2666, 0]
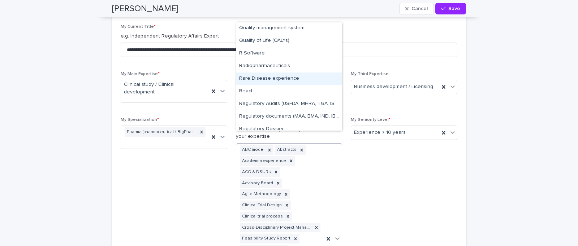
click at [281, 77] on div "Rare Disease experience" at bounding box center [289, 79] width 106 height 13
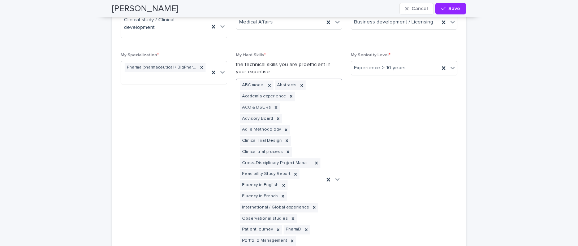
scroll to position [608, 0]
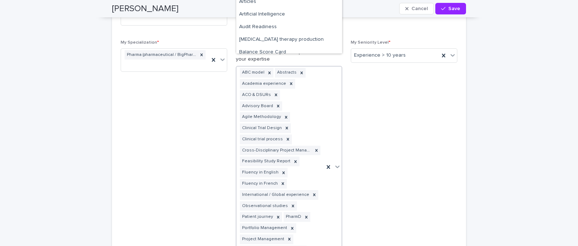
click at [337, 166] on icon at bounding box center [337, 167] width 4 height 3
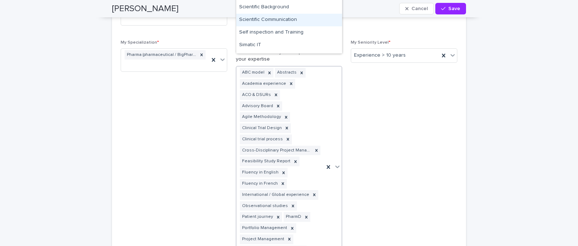
scroll to position [2926, 0]
click at [297, 18] on div "Scientific Communication" at bounding box center [289, 19] width 106 height 13
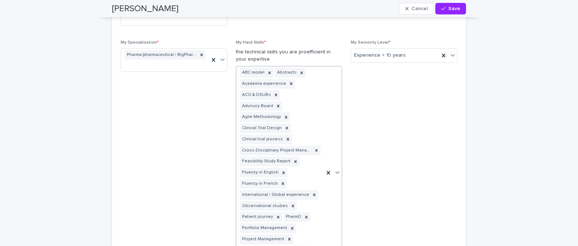
click at [337, 169] on icon at bounding box center [337, 172] width 7 height 7
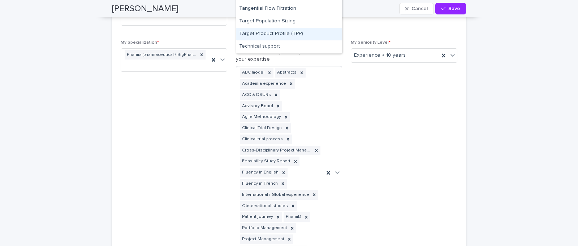
click at [287, 32] on div "Target Product Profile (TPP)" at bounding box center [289, 34] width 106 height 13
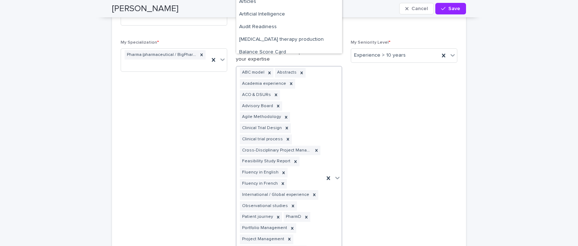
click at [339, 174] on icon at bounding box center [337, 177] width 7 height 7
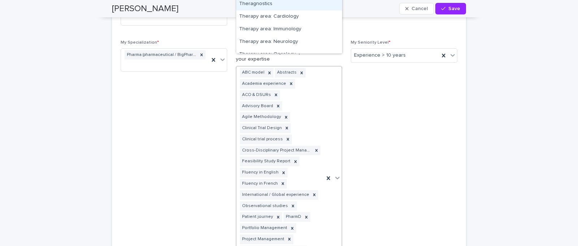
scroll to position [3337, 0]
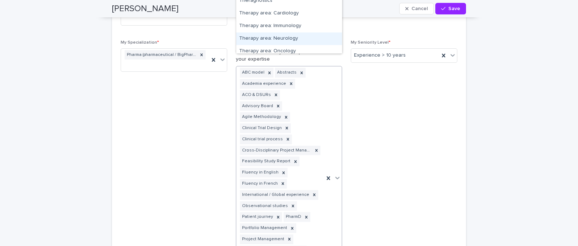
click at [289, 37] on div "Therapy area: Neurology" at bounding box center [289, 38] width 106 height 13
click at [338, 180] on icon at bounding box center [337, 183] width 7 height 7
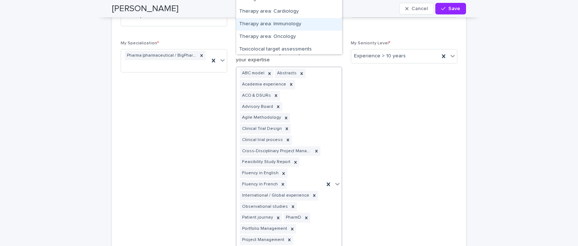
click at [287, 26] on div "Therapy area: Immunology" at bounding box center [289, 24] width 106 height 13
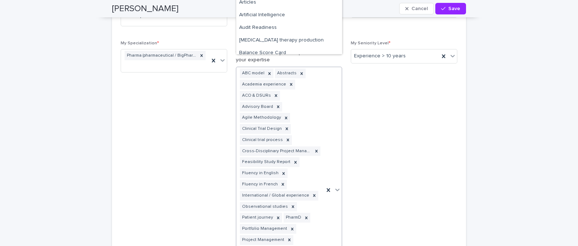
click at [339, 186] on icon at bounding box center [337, 189] width 7 height 7
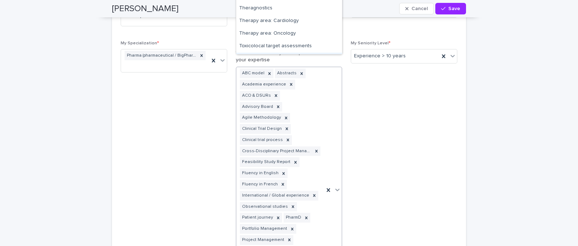
scroll to position [3327, 0]
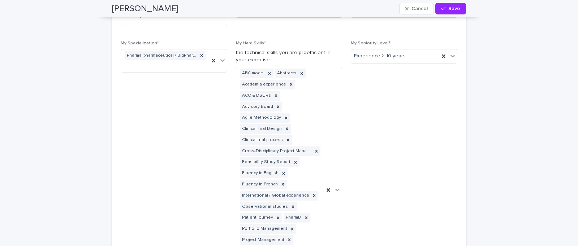
click at [409, 125] on span "My Seniority Level * Experience > 10 years" at bounding box center [404, 180] width 106 height 279
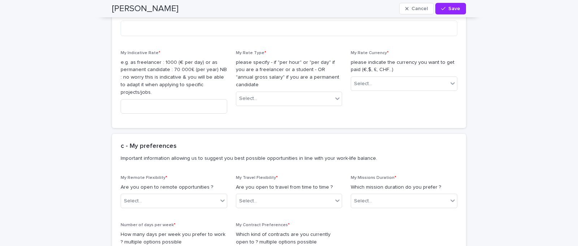
scroll to position [1279, 0]
click at [221, 197] on icon at bounding box center [222, 200] width 7 height 7
click at [203, 164] on div "Yes" at bounding box center [174, 167] width 106 height 13
click at [337, 193] on div "Select..." at bounding box center [289, 200] width 106 height 14
click at [308, 169] on div "Yes" at bounding box center [289, 167] width 106 height 13
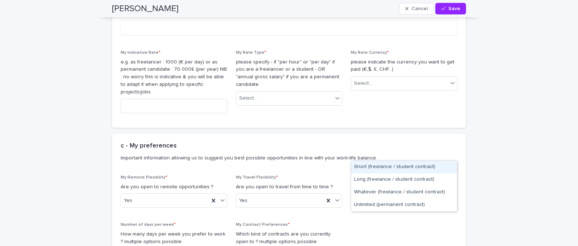
click at [452, 200] on icon at bounding box center [452, 201] width 4 height 3
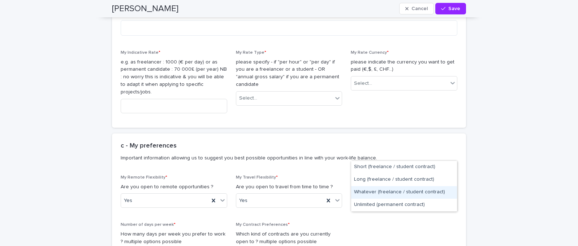
click at [433, 189] on div "Whatever (freelance / student contract)" at bounding box center [404, 192] width 106 height 13
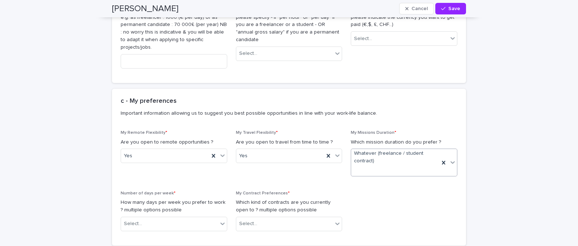
scroll to position [1324, 0]
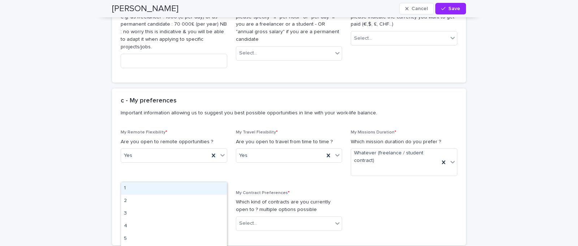
click at [219, 220] on icon at bounding box center [222, 223] width 7 height 7
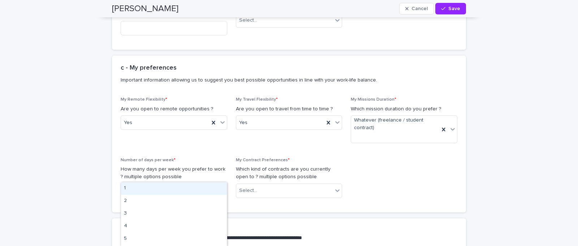
scroll to position [1359, 0]
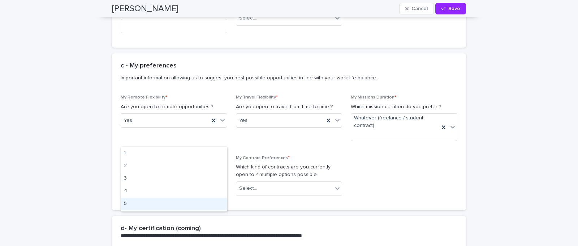
click at [137, 205] on div "5" at bounding box center [174, 204] width 106 height 13
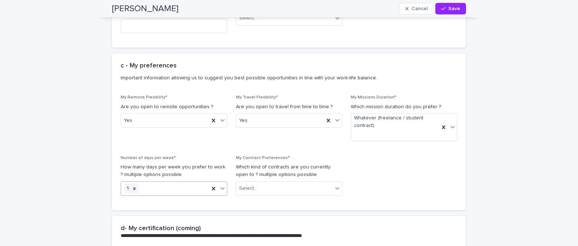
click at [222, 187] on icon at bounding box center [222, 188] width 4 height 3
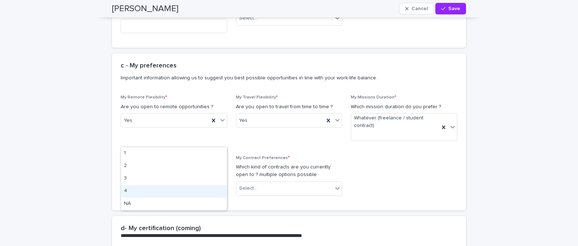
drag, startPoint x: 147, startPoint y: 188, endPoint x: 193, endPoint y: 187, distance: 45.9
click at [147, 188] on div "4" at bounding box center [174, 191] width 106 height 13
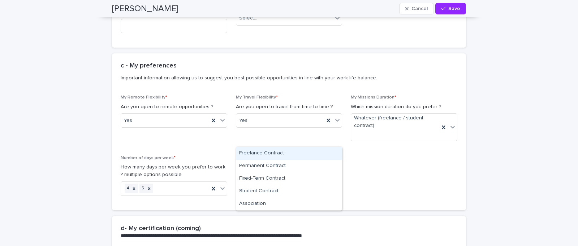
click at [336, 187] on icon at bounding box center [337, 188] width 4 height 3
click at [290, 150] on div "Freelance Contract" at bounding box center [289, 153] width 106 height 13
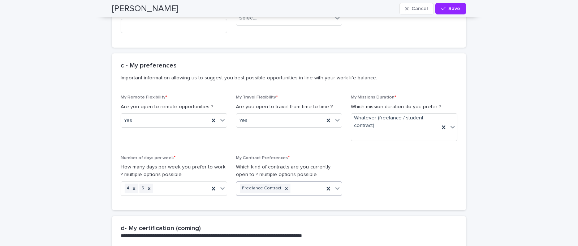
click at [338, 185] on icon at bounding box center [337, 188] width 7 height 7
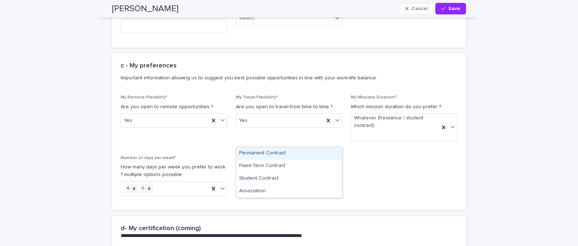
click at [277, 154] on div "Permanent Contract" at bounding box center [289, 153] width 106 height 13
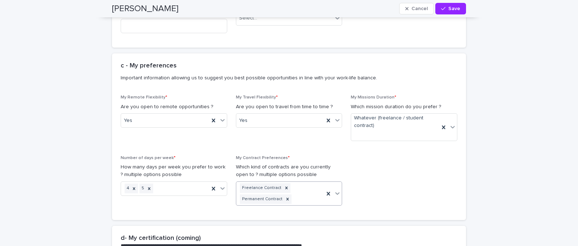
click at [337, 192] on icon at bounding box center [337, 193] width 4 height 3
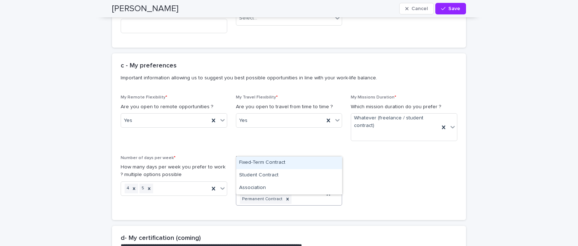
click at [281, 162] on div "Fixed-Term Contract" at bounding box center [289, 163] width 106 height 13
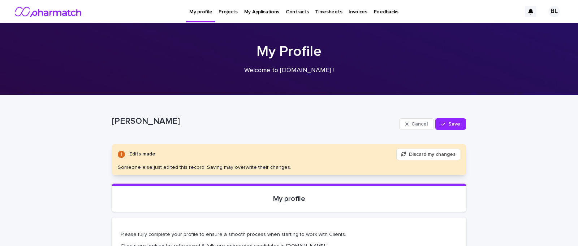
scroll to position [0, 0]
click at [451, 122] on span "Save" at bounding box center [454, 124] width 12 height 5
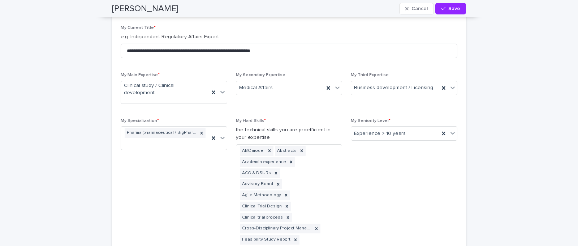
scroll to position [536, 0]
